Goal: Task Accomplishment & Management: Use online tool/utility

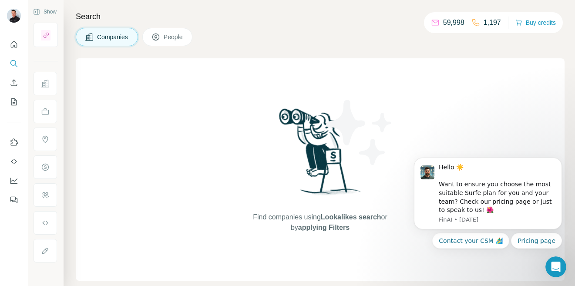
click at [118, 37] on span "Companies" at bounding box center [113, 37] width 32 height 9
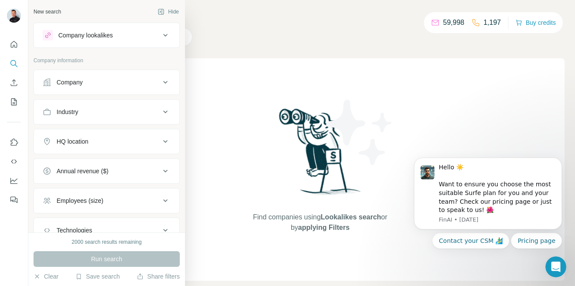
click at [166, 85] on icon at bounding box center [165, 82] width 10 height 10
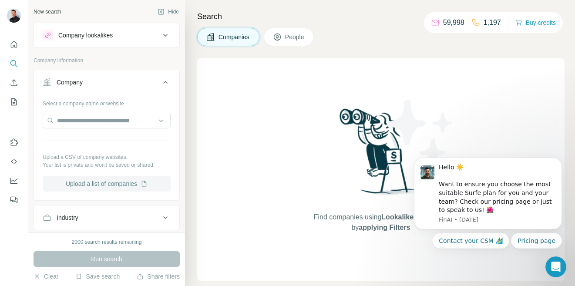
click at [105, 187] on button "Upload a list of companies" at bounding box center [107, 184] width 128 height 16
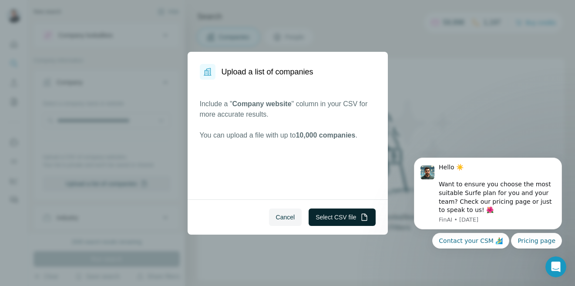
click at [337, 216] on button "Select CSV file" at bounding box center [342, 217] width 67 height 17
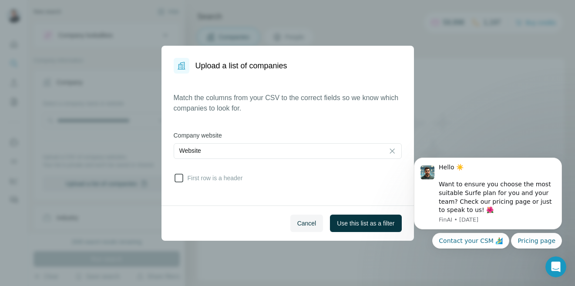
click at [179, 178] on icon at bounding box center [179, 178] width 10 height 10
click at [364, 223] on span "Use this list as a filter" at bounding box center [365, 223] width 57 height 9
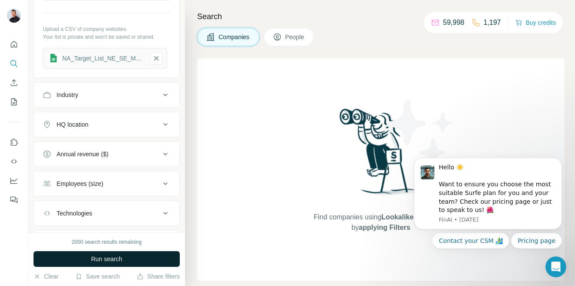
scroll to position [116, 0]
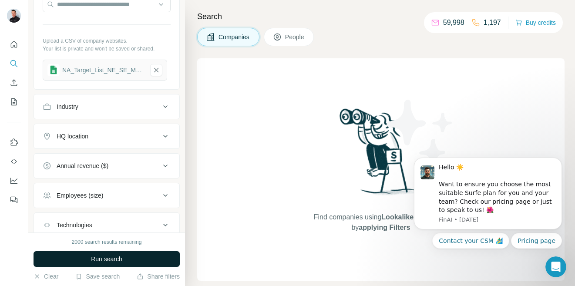
click at [112, 260] on span "Run search" at bounding box center [106, 259] width 31 height 9
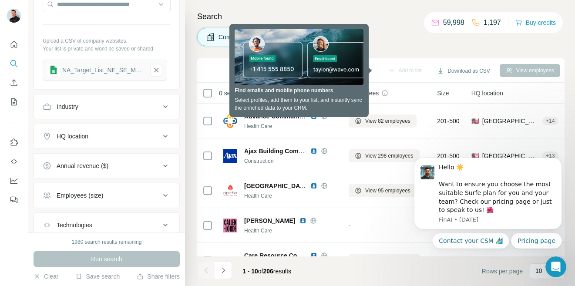
click at [388, 14] on h4 "Search" at bounding box center [381, 16] width 368 height 12
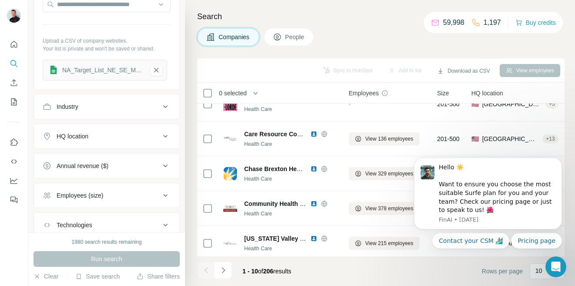
scroll to position [196, 0]
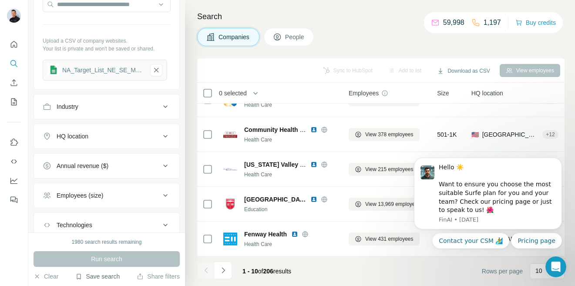
click at [98, 281] on button "Save search" at bounding box center [97, 276] width 44 height 9
click at [98, 277] on button "Save search" at bounding box center [97, 276] width 44 height 9
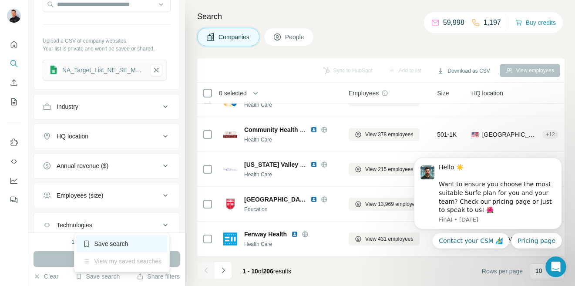
click at [106, 248] on div "Save search" at bounding box center [122, 243] width 92 height 17
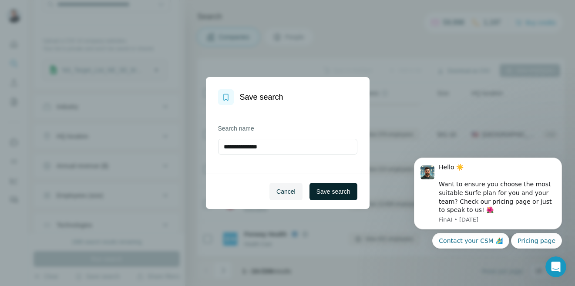
type input "**********"
click at [325, 191] on span "Save search" at bounding box center [334, 191] width 34 height 9
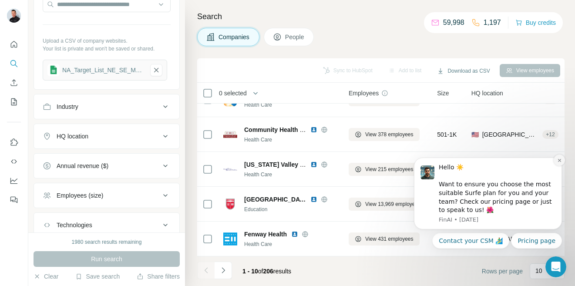
click at [559, 160] on icon "Dismiss notification" at bounding box center [559, 160] width 3 height 3
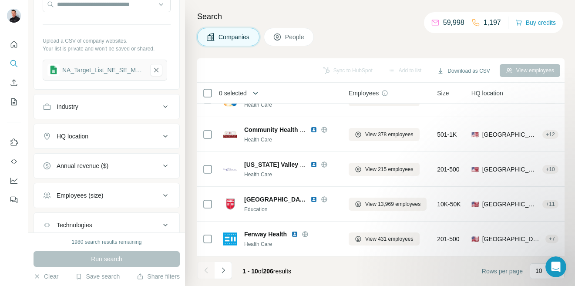
click at [255, 94] on icon "button" at bounding box center [255, 93] width 9 height 9
click at [259, 89] on icon "button" at bounding box center [255, 93] width 9 height 9
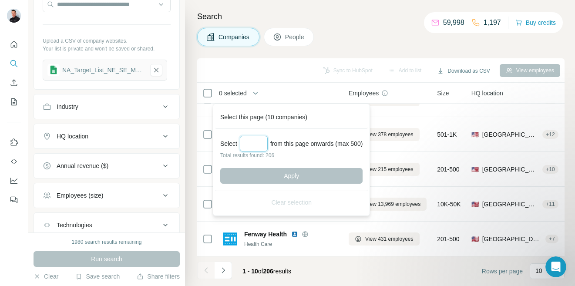
click at [259, 145] on input "Select a number (up to 500)" at bounding box center [254, 144] width 28 height 16
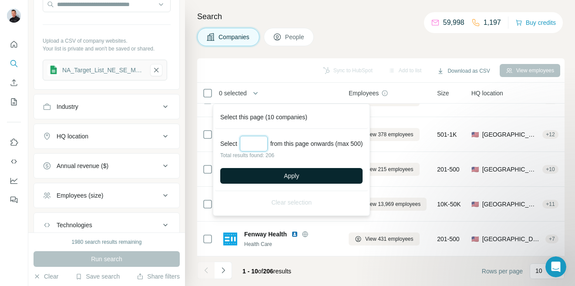
type input "***"
click at [299, 175] on span "Apply" at bounding box center [291, 176] width 15 height 9
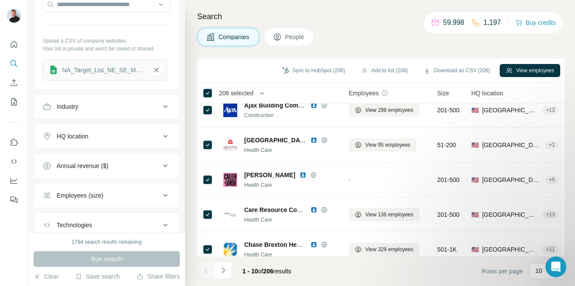
scroll to position [0, 0]
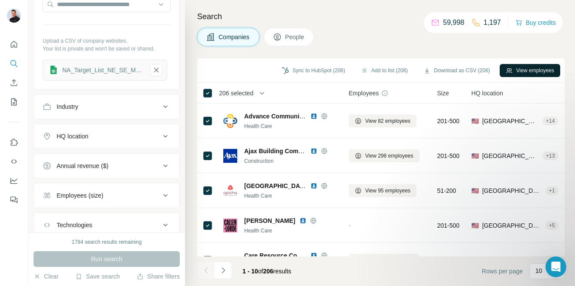
click at [546, 70] on button "View employees" at bounding box center [530, 70] width 61 height 13
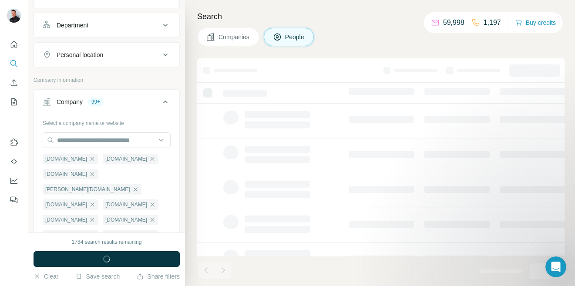
scroll to position [252, 0]
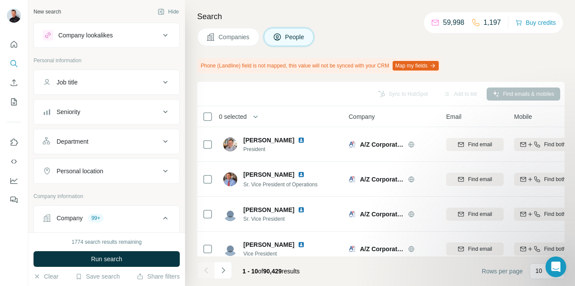
click at [163, 84] on icon at bounding box center [165, 82] width 10 height 10
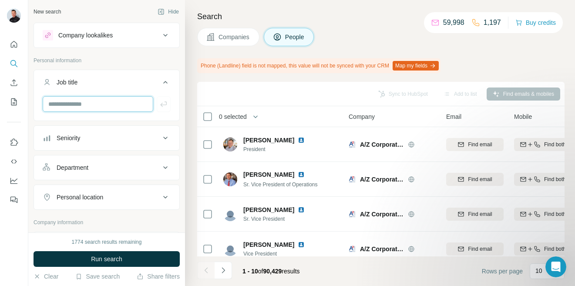
click at [77, 104] on input "text" at bounding box center [98, 104] width 111 height 16
drag, startPoint x: 103, startPoint y: 108, endPoint x: 59, endPoint y: 105, distance: 44.5
click at [59, 105] on input "**********" at bounding box center [98, 104] width 111 height 16
type input "***"
click at [163, 105] on icon "button" at bounding box center [163, 104] width 9 height 9
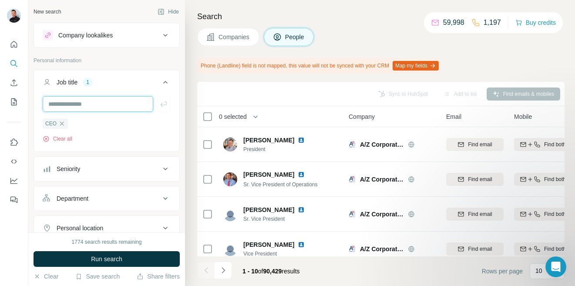
click at [77, 106] on input "text" at bounding box center [98, 104] width 111 height 16
type input "***"
click at [165, 104] on icon "button" at bounding box center [163, 104] width 9 height 9
click at [81, 107] on input "text" at bounding box center [98, 104] width 111 height 16
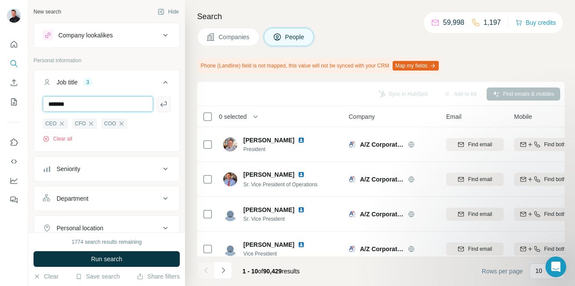
type input "*******"
click at [164, 106] on icon "button" at bounding box center [163, 104] width 9 height 9
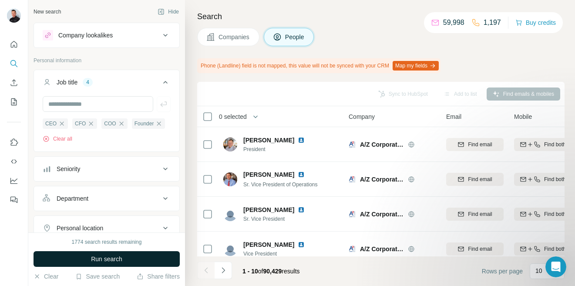
click at [107, 259] on span "Run search" at bounding box center [106, 259] width 31 height 9
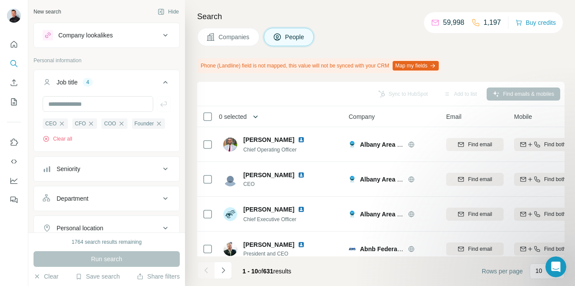
click at [260, 118] on icon "button" at bounding box center [255, 116] width 9 height 9
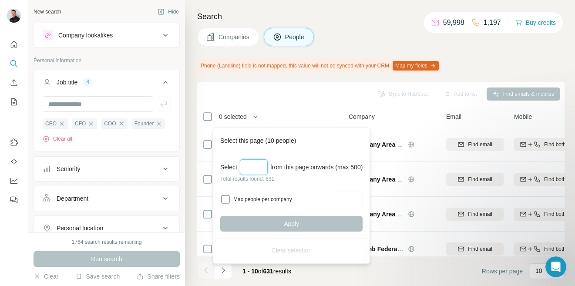
click at [251, 172] on input "Select a number (up to 500)" at bounding box center [254, 167] width 28 height 16
click at [360, 32] on div "Companies People" at bounding box center [381, 37] width 368 height 18
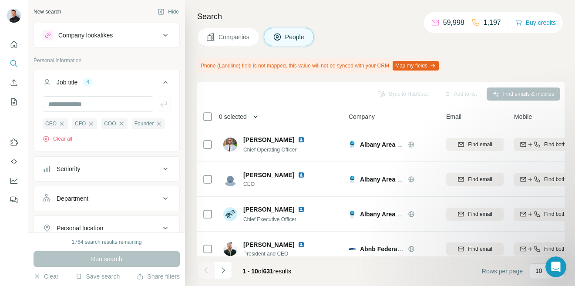
click at [257, 116] on icon "button" at bounding box center [256, 116] width 4 height 3
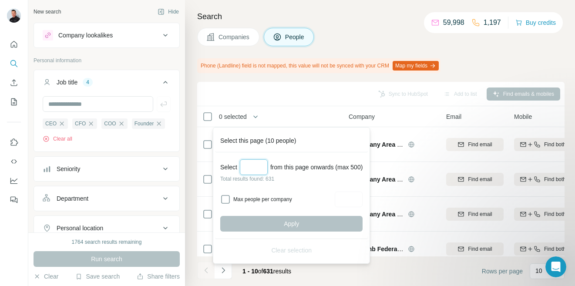
click at [255, 170] on input "Select a number (up to 500)" at bounding box center [254, 167] width 28 height 16
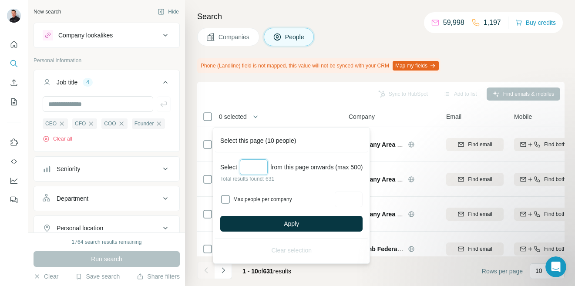
type input "*"
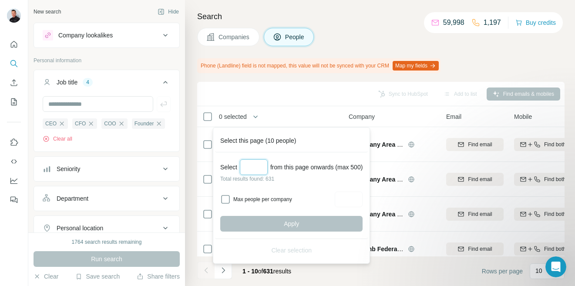
type input "*"
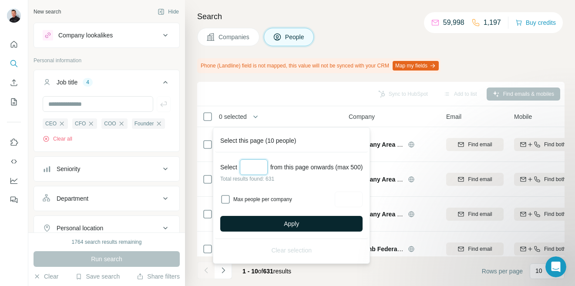
type input "***"
click at [288, 225] on span "Apply" at bounding box center [291, 224] width 15 height 9
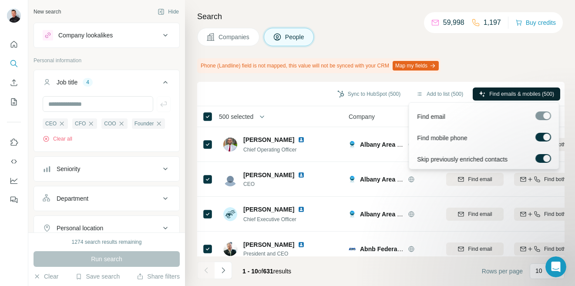
click at [511, 91] on span "Find emails & mobiles (500)" at bounding box center [522, 94] width 65 height 8
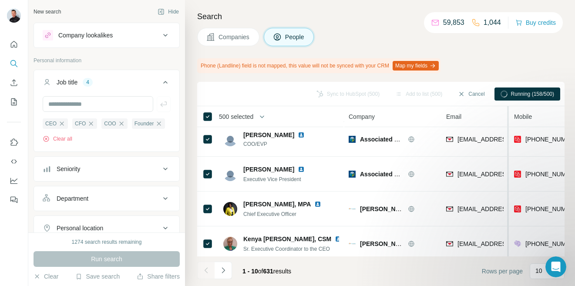
scroll to position [219, 0]
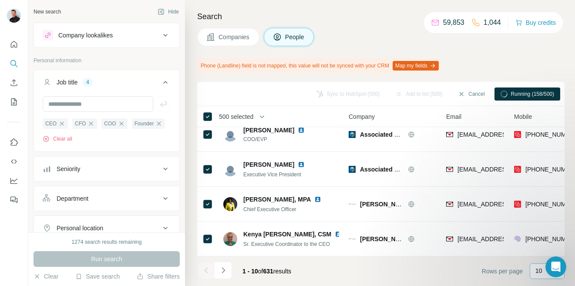
click at [537, 272] on p "10" at bounding box center [539, 271] width 7 height 9
click at [547, 200] on div "60" at bounding box center [548, 201] width 20 height 9
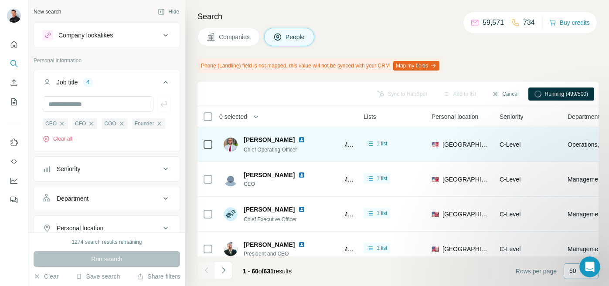
scroll to position [0, 218]
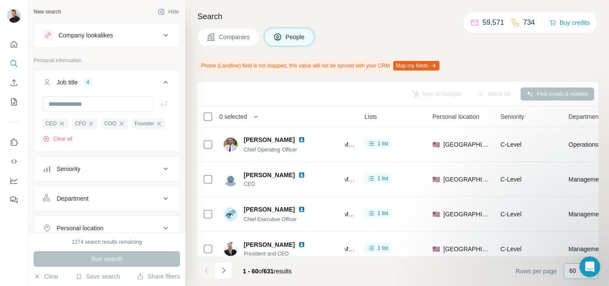
click at [501, 44] on div "Companies People" at bounding box center [397, 37] width 401 height 18
click at [258, 115] on icon "button" at bounding box center [255, 116] width 9 height 9
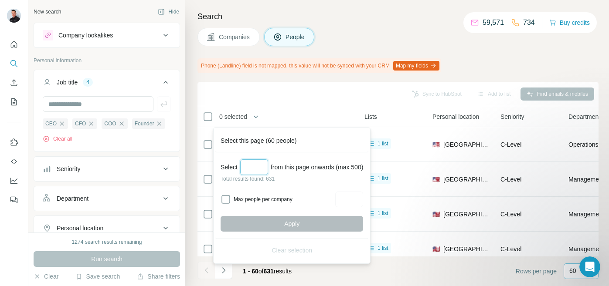
click at [252, 167] on input "Select a number (up to 500)" at bounding box center [254, 167] width 28 height 16
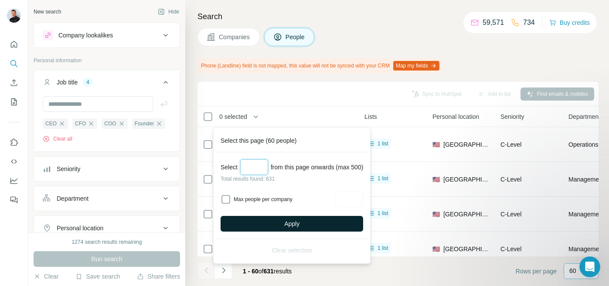
type input "***"
click at [290, 223] on span "Apply" at bounding box center [291, 224] width 15 height 9
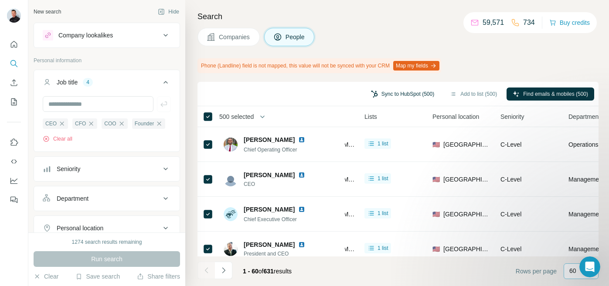
click at [391, 94] on button "Sync to HubSpot (500)" at bounding box center [402, 94] width 75 height 13
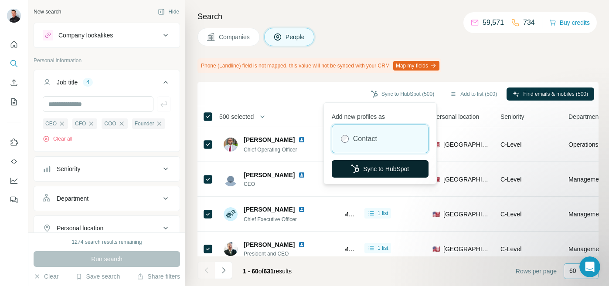
click at [374, 172] on button "Sync to HubSpot" at bounding box center [379, 168] width 97 height 17
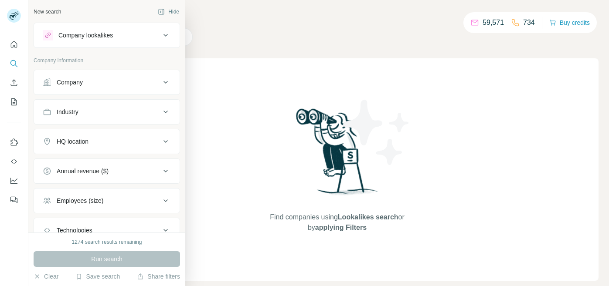
click at [163, 83] on icon at bounding box center [165, 82] width 10 height 10
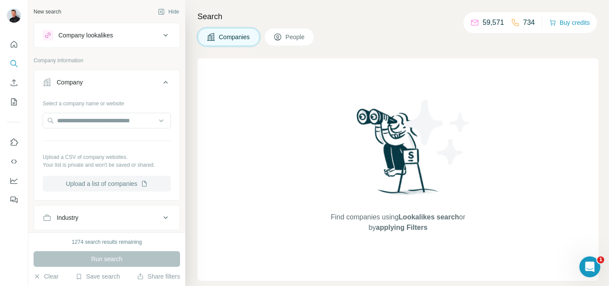
click at [122, 189] on button "Upload a list of companies" at bounding box center [107, 184] width 128 height 16
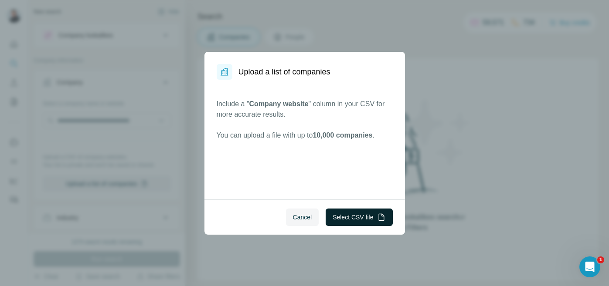
click at [365, 217] on button "Select CSV file" at bounding box center [358, 217] width 67 height 17
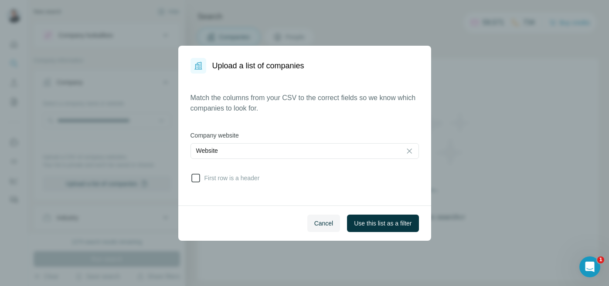
click at [196, 179] on icon at bounding box center [195, 178] width 10 height 10
click at [382, 223] on span "Use this list as a filter" at bounding box center [382, 223] width 57 height 9
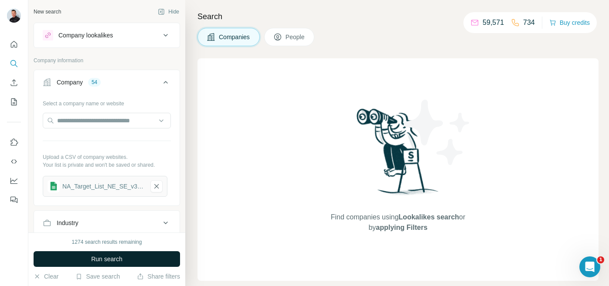
click at [114, 260] on span "Run search" at bounding box center [106, 259] width 31 height 9
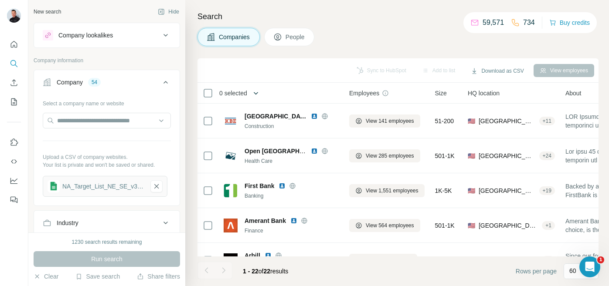
click at [252, 93] on button "button" at bounding box center [255, 93] width 17 height 17
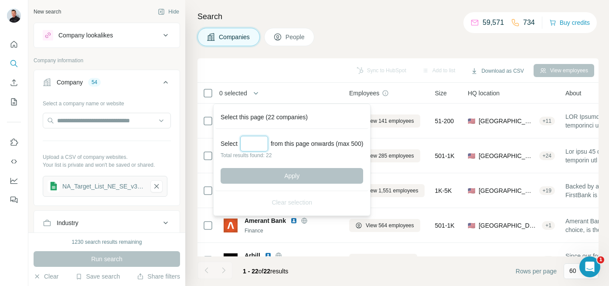
click at [254, 145] on input "Select a number (up to 500)" at bounding box center [254, 144] width 28 height 16
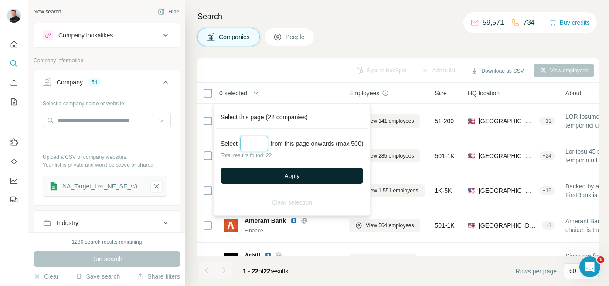
type input "**"
click at [274, 171] on button "Apply" at bounding box center [291, 176] width 142 height 16
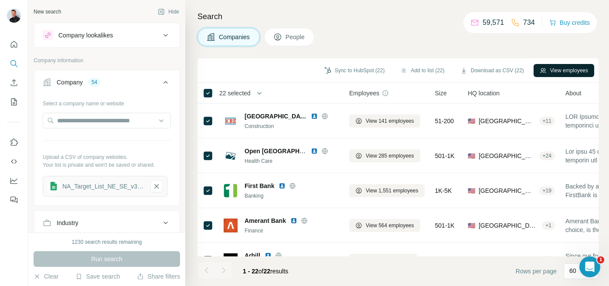
click at [571, 69] on button "View employees" at bounding box center [563, 70] width 61 height 13
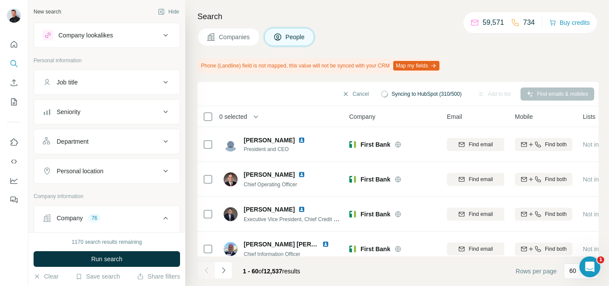
click at [166, 81] on icon at bounding box center [165, 82] width 10 height 10
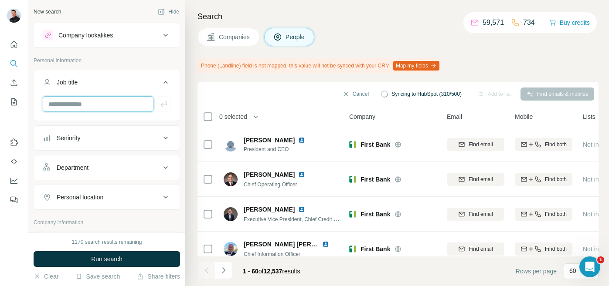
click at [103, 103] on input "text" at bounding box center [98, 104] width 111 height 16
type input "***"
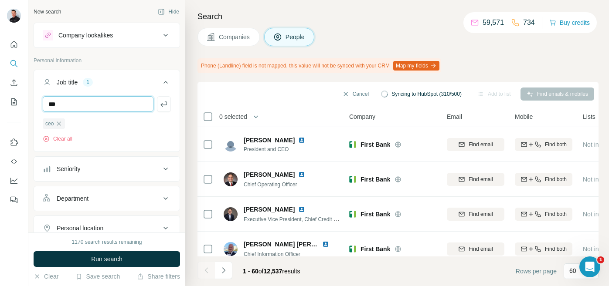
type input "***"
type input "*******"
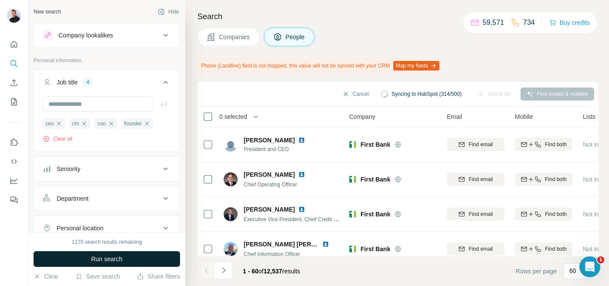
click at [105, 259] on span "Run search" at bounding box center [106, 259] width 31 height 9
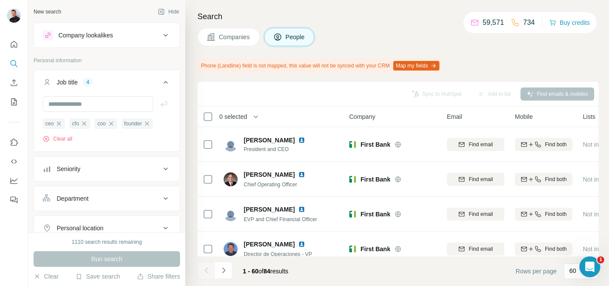
click at [497, 59] on div "Phone (Landline) field is not mapped, this value will not be synced with your C…" at bounding box center [397, 65] width 401 height 15
